Goal: Information Seeking & Learning: Check status

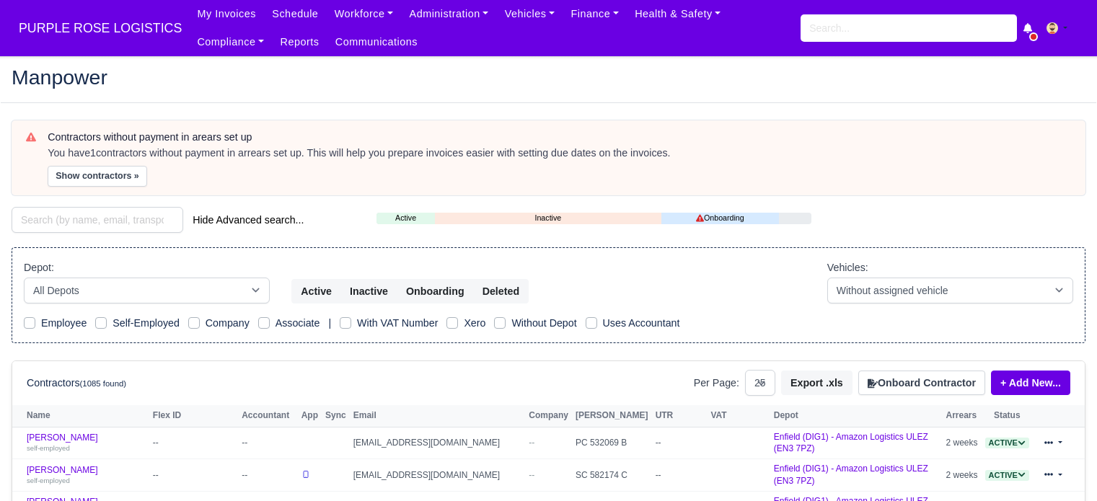
select select "25"
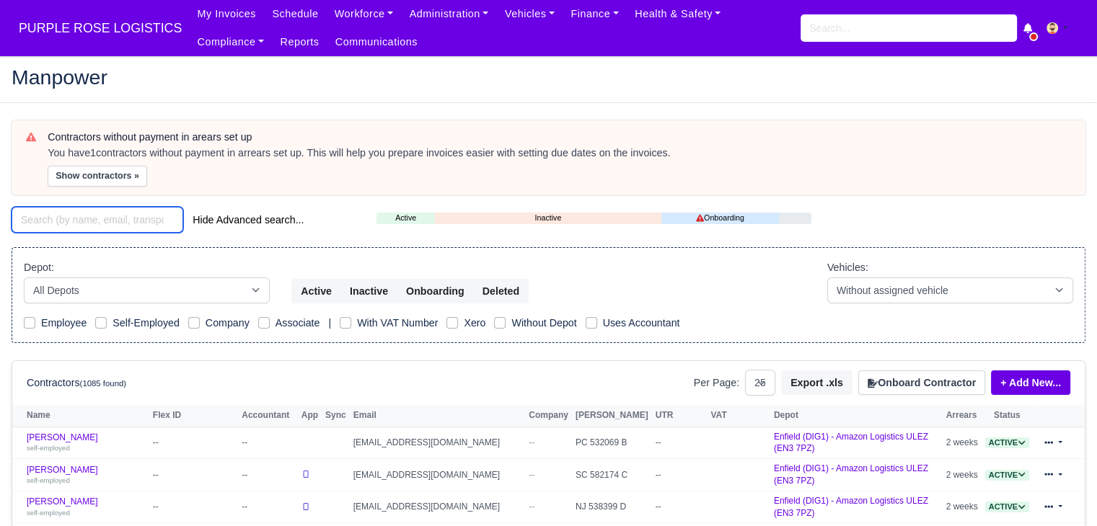
click at [55, 223] on input "search" at bounding box center [98, 220] width 172 height 26
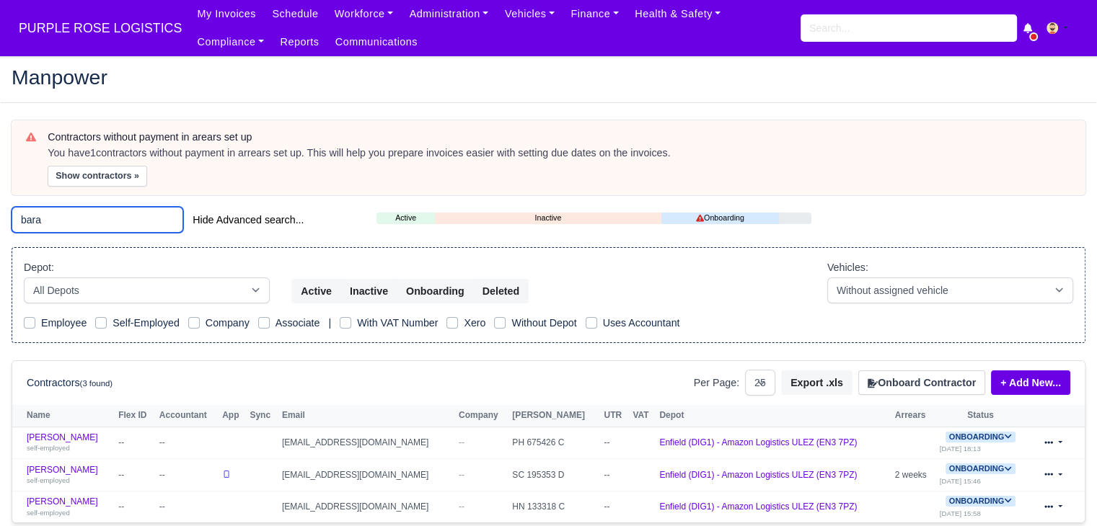
scroll to position [92, 0]
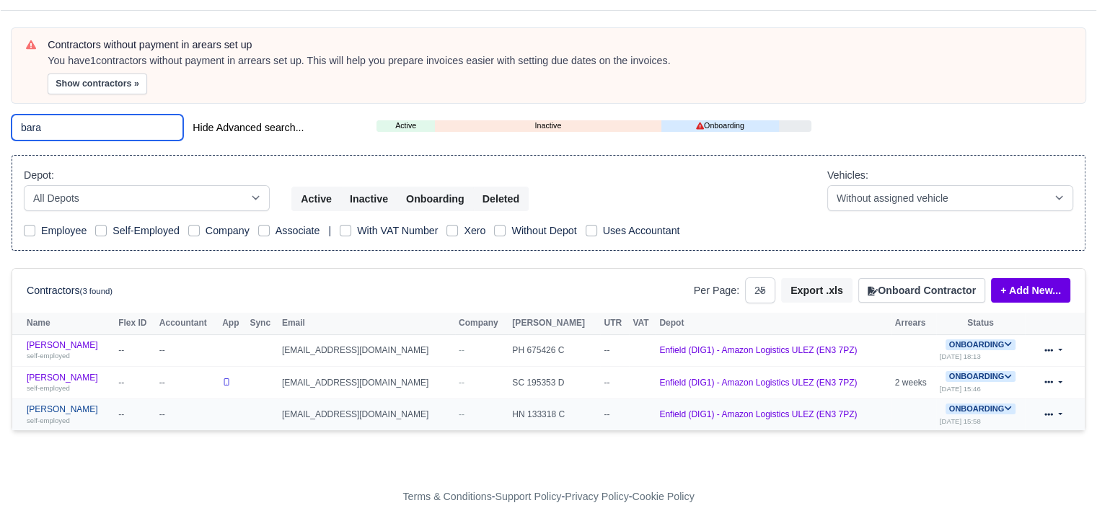
type input "bara"
click at [72, 405] on link "Barash Hasan self-employed" at bounding box center [69, 415] width 84 height 21
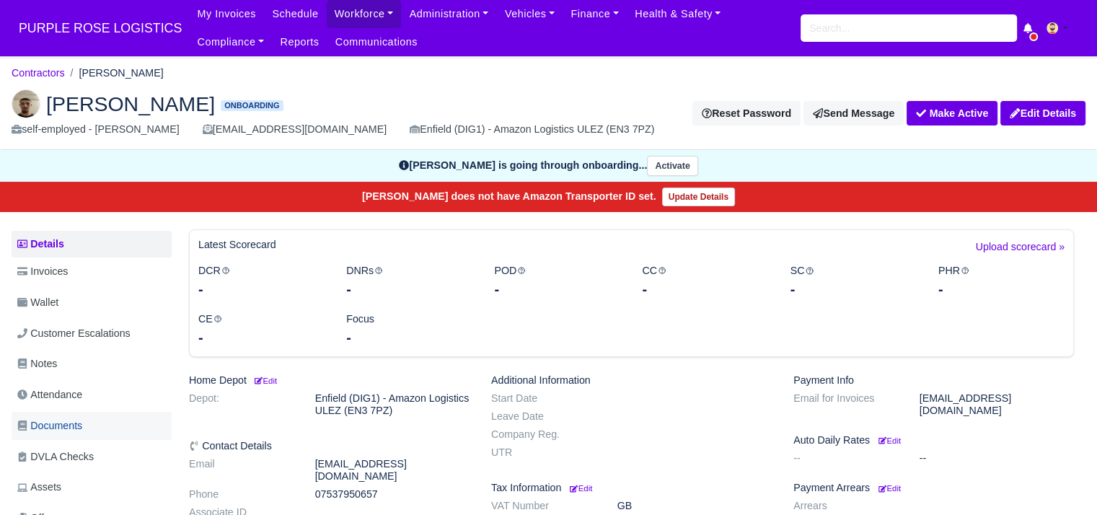
click at [71, 421] on span "Documents" at bounding box center [49, 426] width 65 height 17
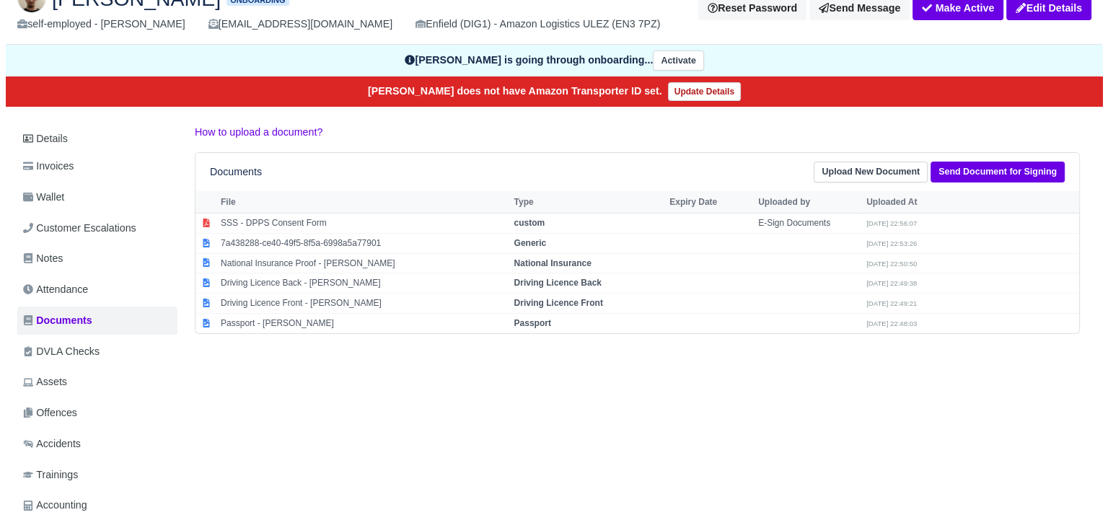
scroll to position [108, 0]
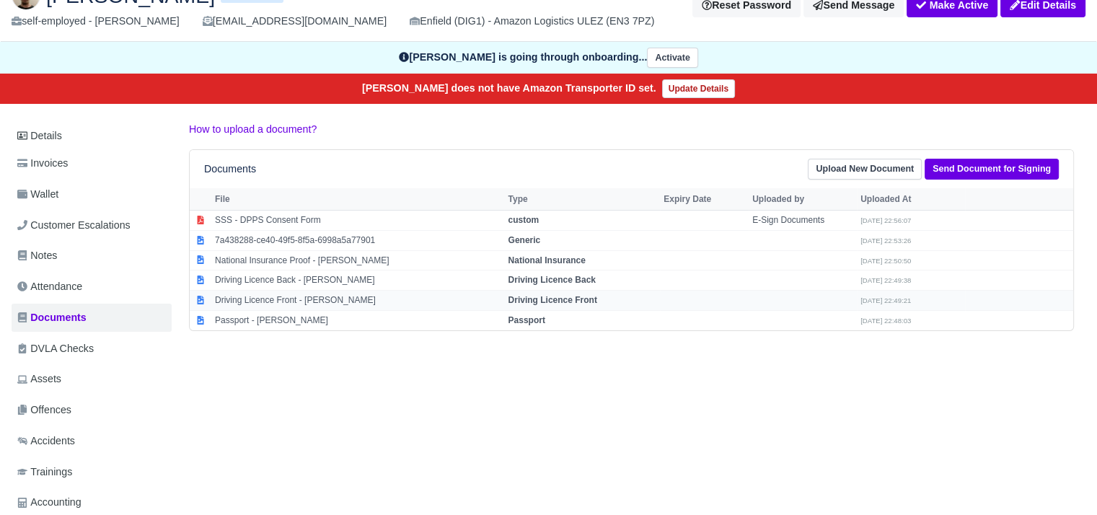
click at [324, 298] on td "Driving Licence Front - [PERSON_NAME]" at bounding box center [357, 301] width 293 height 20
select select "driving-licence-front"
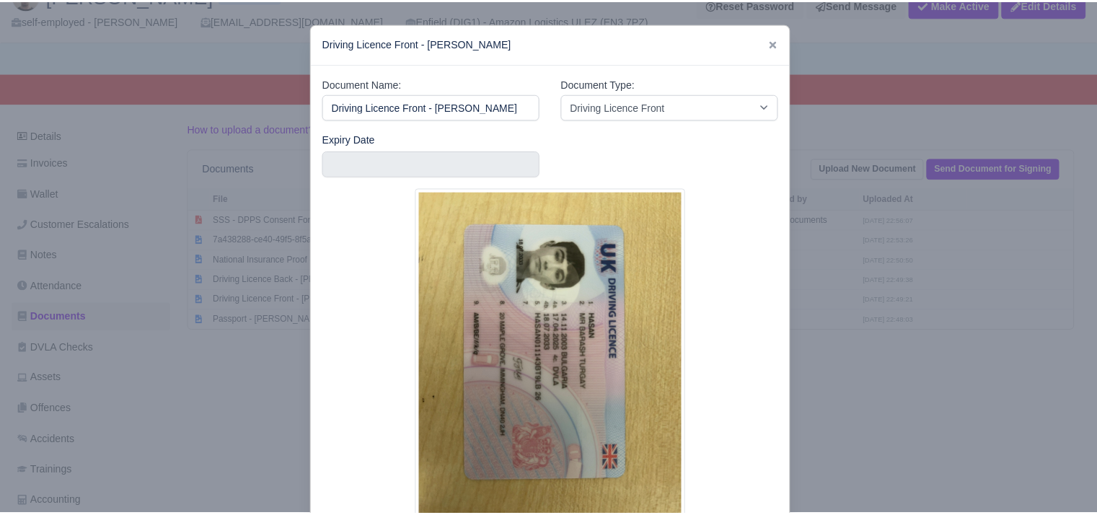
scroll to position [58, 0]
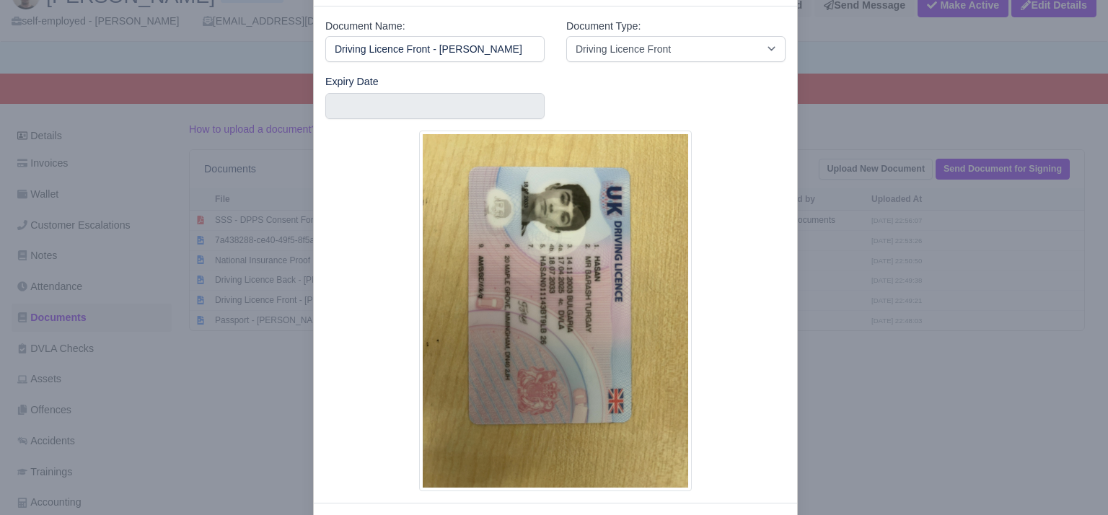
click at [236, 397] on div at bounding box center [554, 257] width 1108 height 515
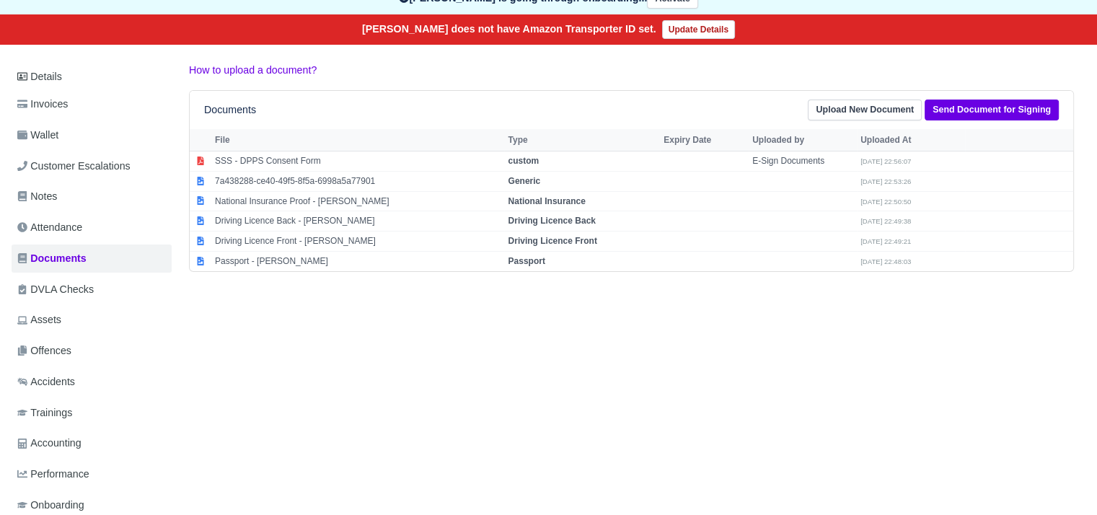
scroll to position [0, 0]
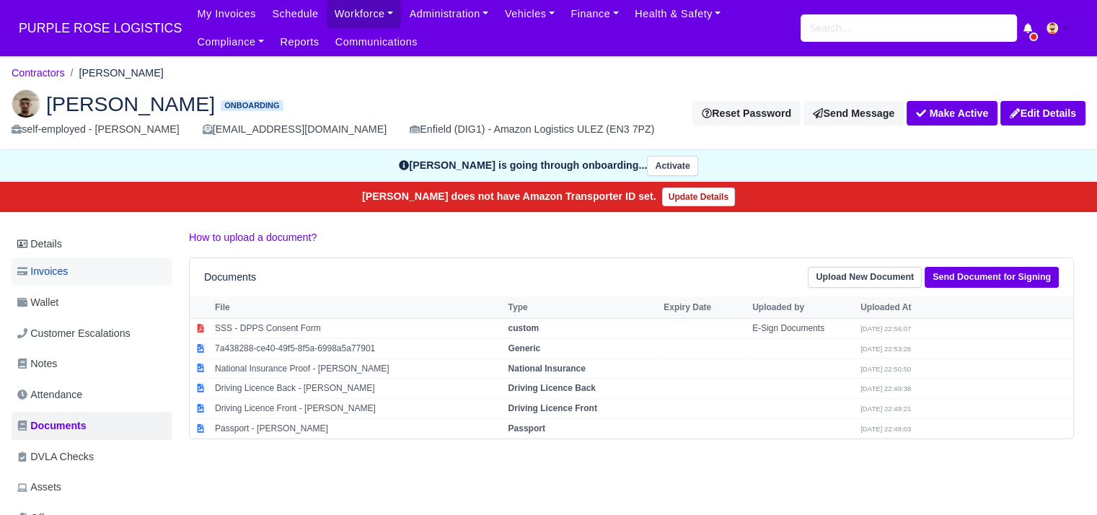
click at [62, 269] on span "Invoices" at bounding box center [42, 271] width 50 height 17
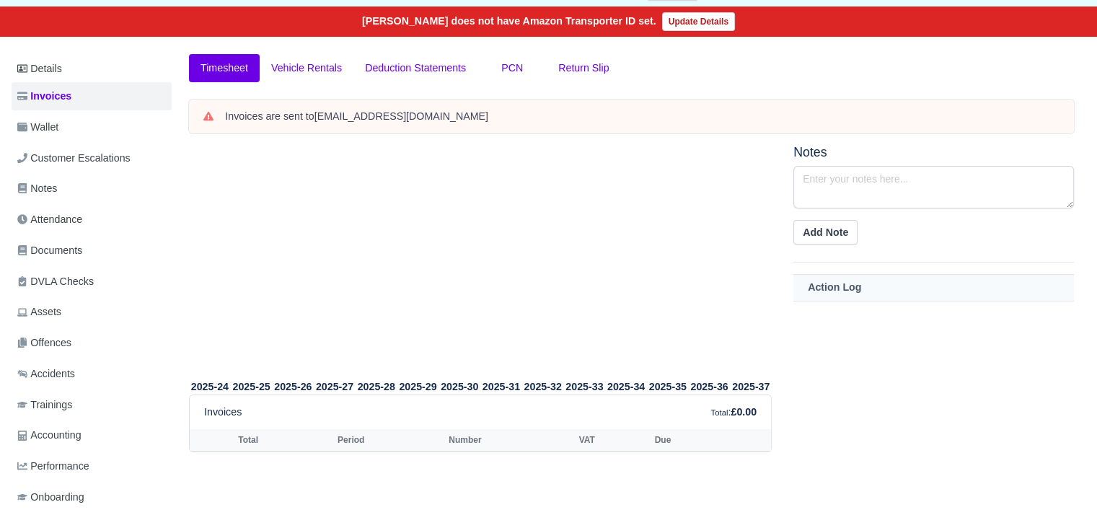
scroll to position [175, 0]
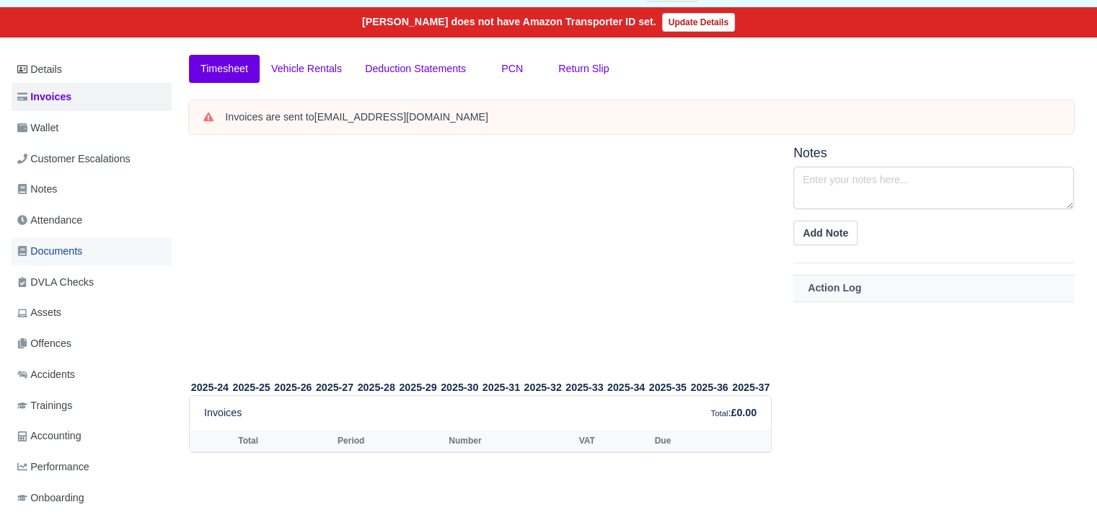
click at [76, 249] on span "Documents" at bounding box center [49, 251] width 65 height 17
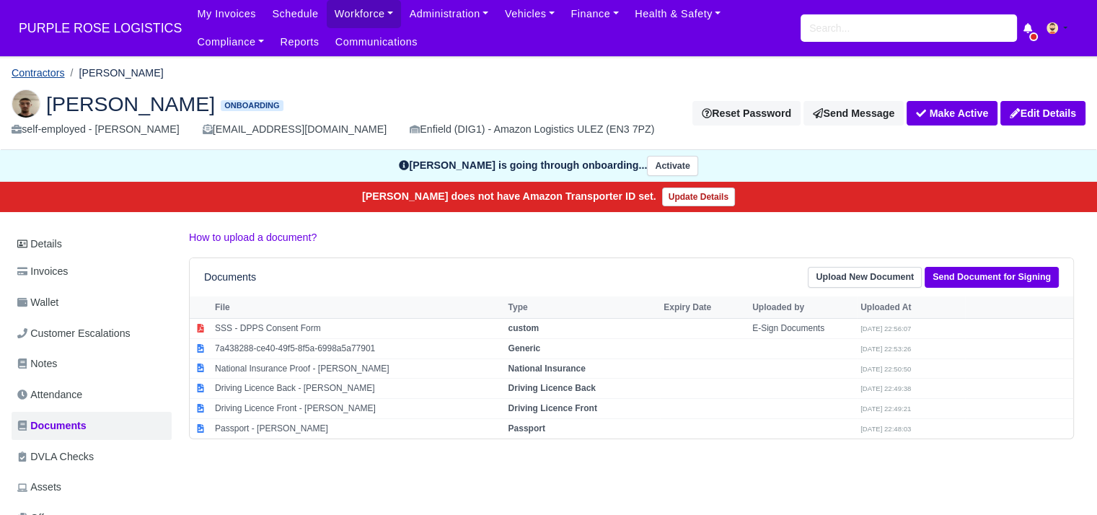
click at [47, 74] on link "Contractors" at bounding box center [38, 73] width 53 height 12
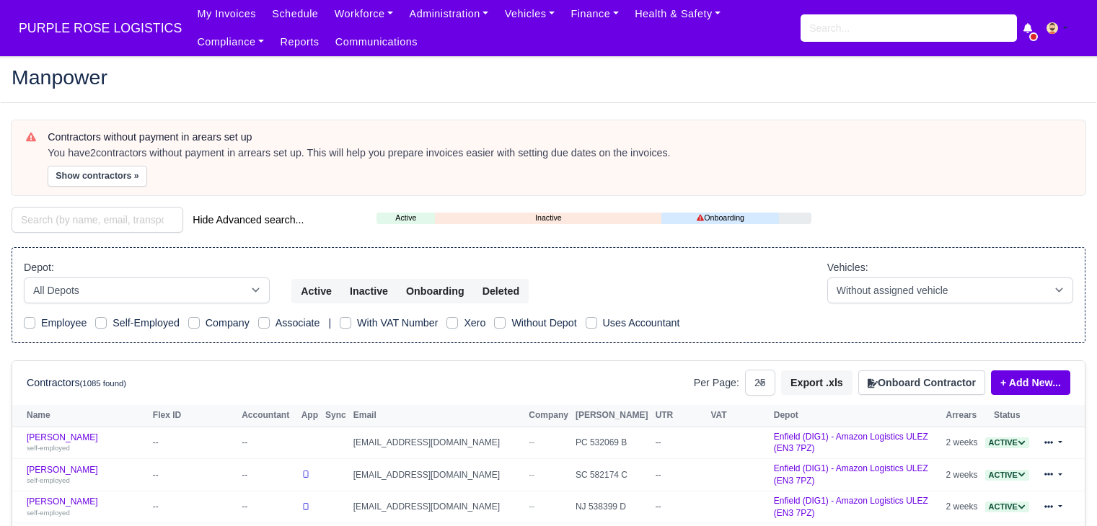
select select "25"
